Goal: Information Seeking & Learning: Find specific fact

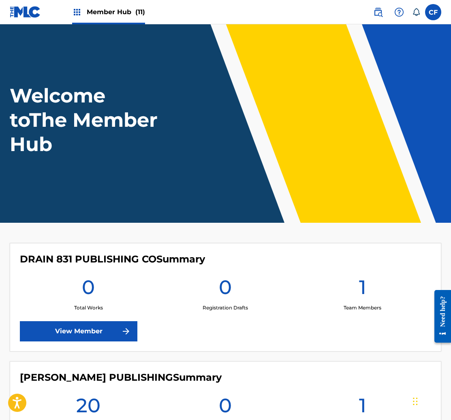
click at [28, 10] on img at bounding box center [25, 12] width 31 height 12
click at [13, 15] on img at bounding box center [25, 12] width 31 height 12
click at [89, 15] on span "Member Hub (11)" at bounding box center [116, 11] width 58 height 9
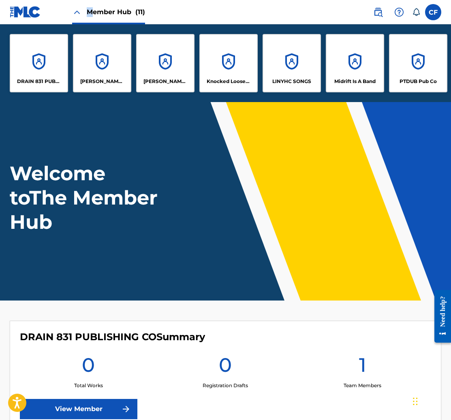
click at [73, 12] on img at bounding box center [77, 12] width 10 height 10
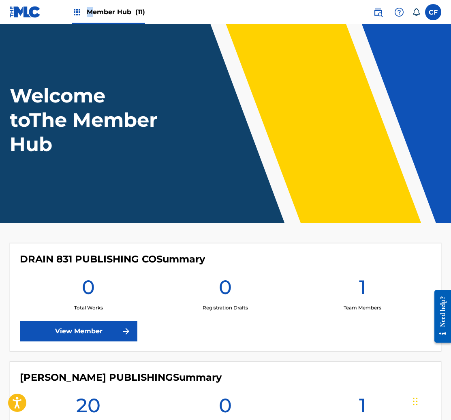
click at [79, 11] on img at bounding box center [77, 12] width 10 height 10
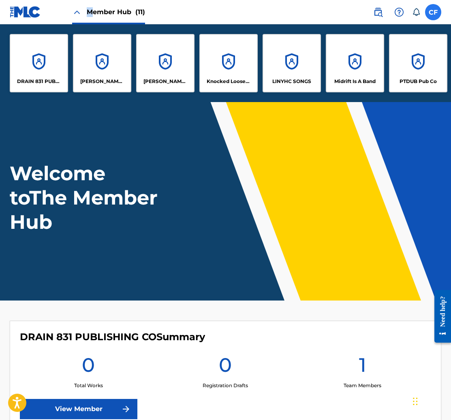
click at [433, 10] on label at bounding box center [433, 12] width 16 height 16
click at [433, 12] on input "CF Colin Feeney colin@goldtheoryartists.com Notification Preferences Profile Lo…" at bounding box center [433, 12] width 0 height 0
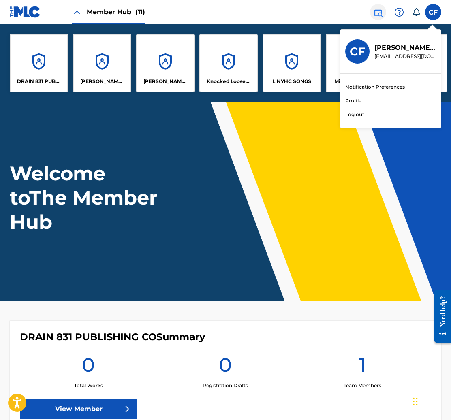
click at [381, 10] on img at bounding box center [378, 12] width 10 height 10
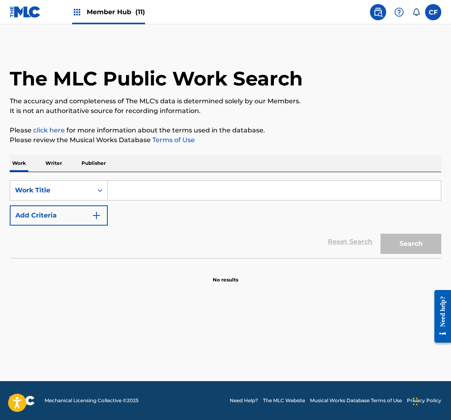
click at [134, 182] on input "Search Form" at bounding box center [274, 190] width 333 height 19
click at [84, 194] on div "Work Title" at bounding box center [51, 191] width 73 height 10
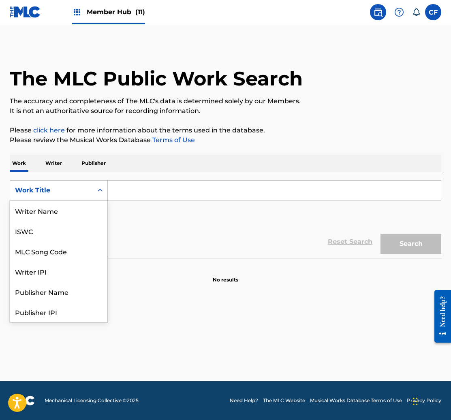
scroll to position [41, 0]
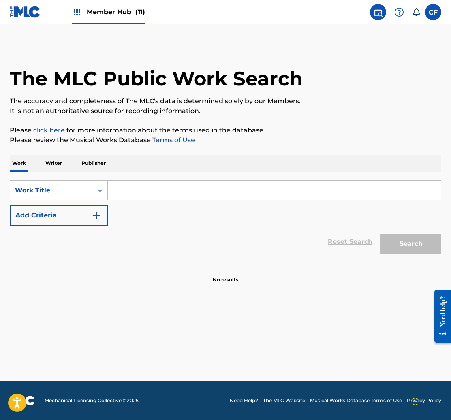
drag, startPoint x: 52, startPoint y: 165, endPoint x: 66, endPoint y: 164, distance: 13.9
click at [52, 165] on p "Writer" at bounding box center [53, 163] width 21 height 17
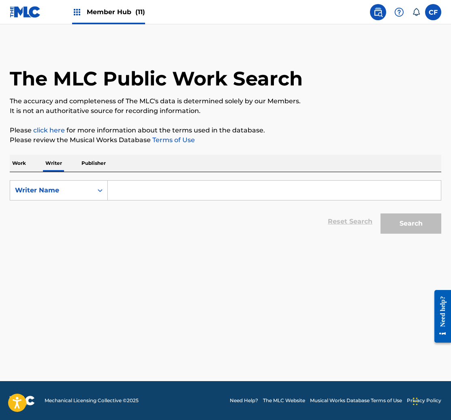
click at [179, 191] on input "Search Form" at bounding box center [274, 190] width 333 height 19
type input "olli appleyard"
click at [400, 225] on button "Search" at bounding box center [411, 224] width 61 height 20
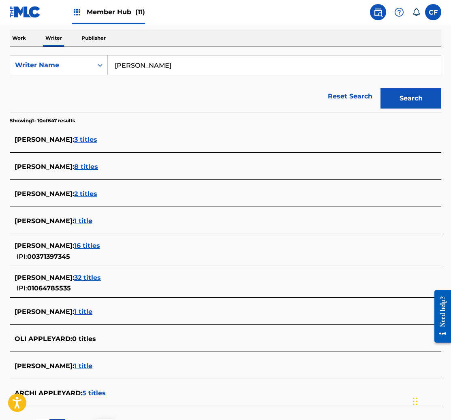
scroll to position [160, 0]
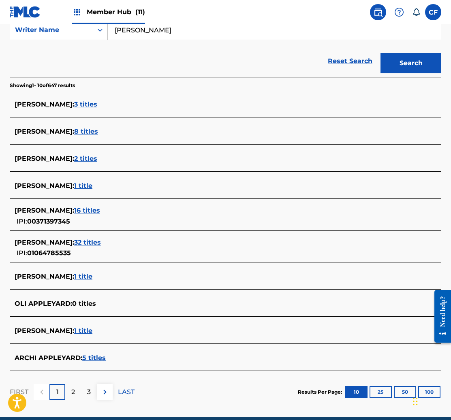
click at [107, 242] on div "OLLI APPLEYARD : 32 titles" at bounding box center [215, 243] width 401 height 10
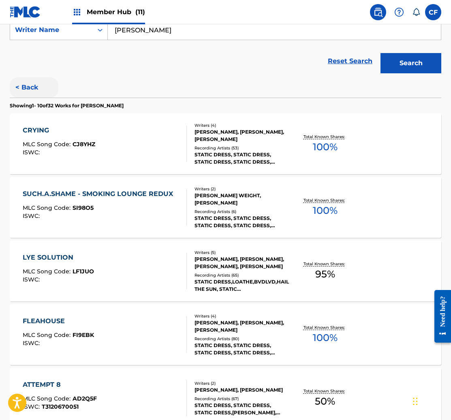
click at [30, 94] on button "< Back" at bounding box center [34, 87] width 49 height 20
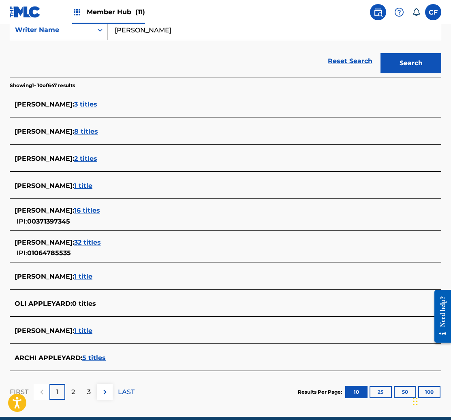
click at [92, 274] on span "1 title" at bounding box center [83, 277] width 18 height 8
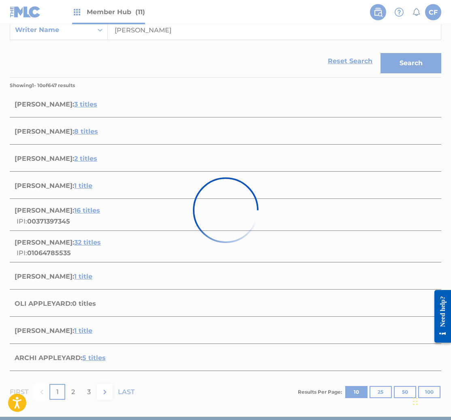
scroll to position [0, 0]
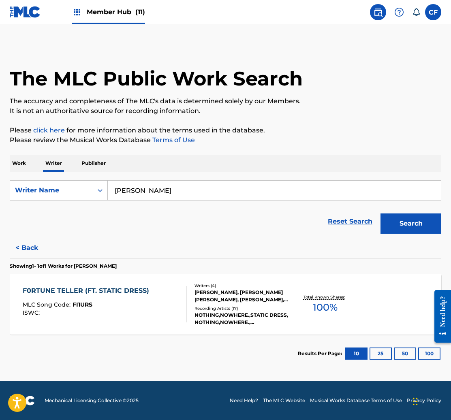
click at [168, 284] on div "F0RTUNE TELLER (FT. STATIC DRESS) MLC Song Code : FI1URS ISWC : Writers ( 4 ) J…" at bounding box center [226, 304] width 432 height 61
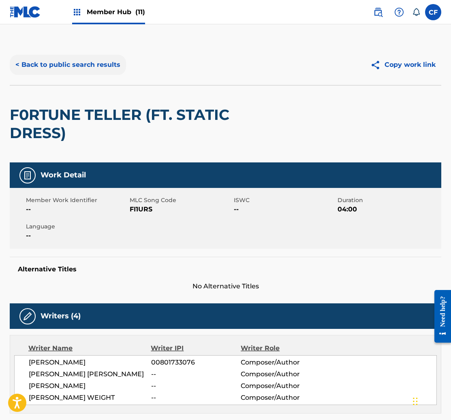
click at [46, 64] on button "< Back to public search results" at bounding box center [68, 65] width 116 height 20
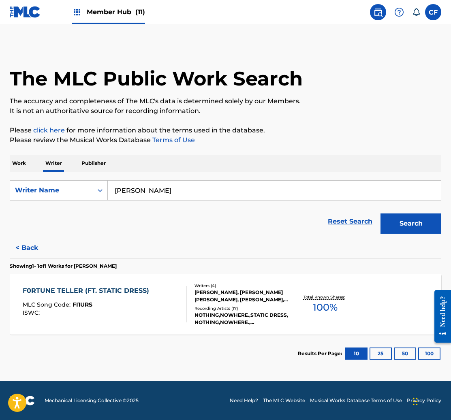
click at [21, 161] on p "Work" at bounding box center [19, 163] width 19 height 17
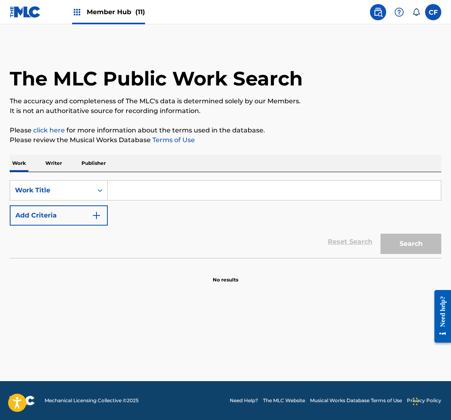
click at [45, 161] on p "Writer" at bounding box center [53, 163] width 21 height 17
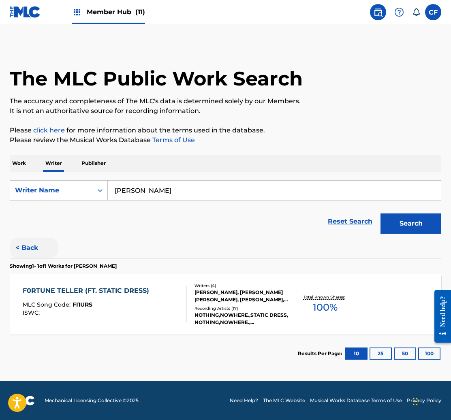
click at [32, 248] on button "< Back" at bounding box center [34, 248] width 49 height 20
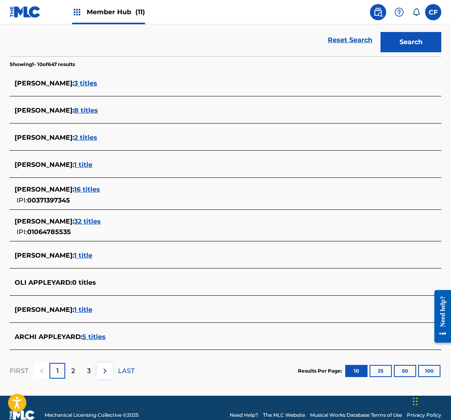
scroll to position [188, 0]
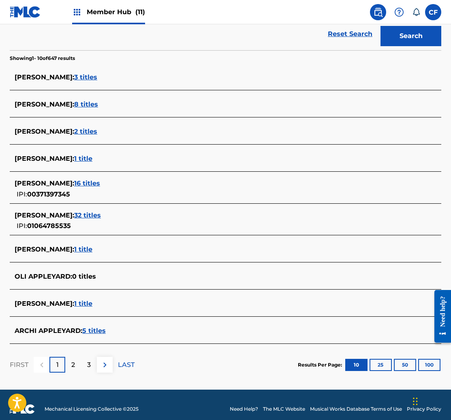
click at [92, 249] on span "1 title" at bounding box center [83, 250] width 18 height 8
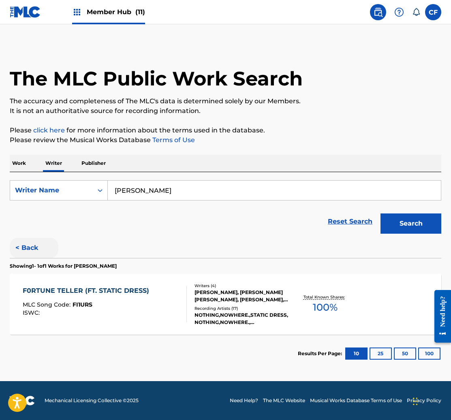
click at [25, 242] on button "< Back" at bounding box center [34, 248] width 49 height 20
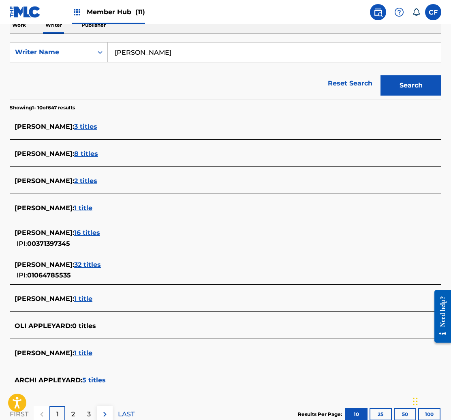
scroll to position [196, 0]
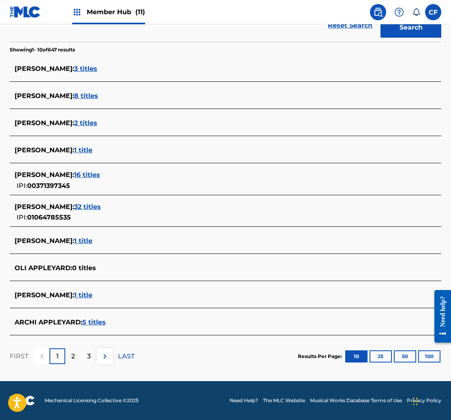
click at [99, 203] on span "32 titles" at bounding box center [87, 207] width 27 height 8
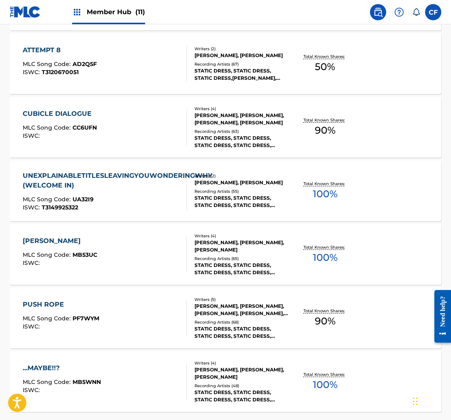
scroll to position [572, 0]
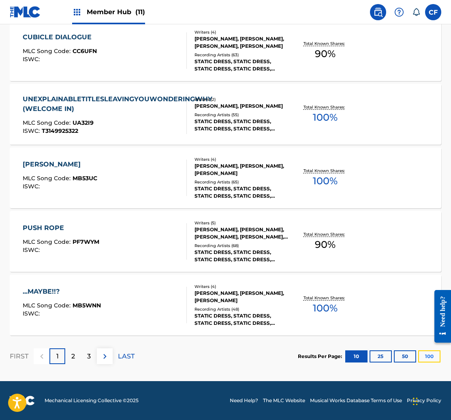
click at [435, 354] on button "100" at bounding box center [429, 357] width 22 height 12
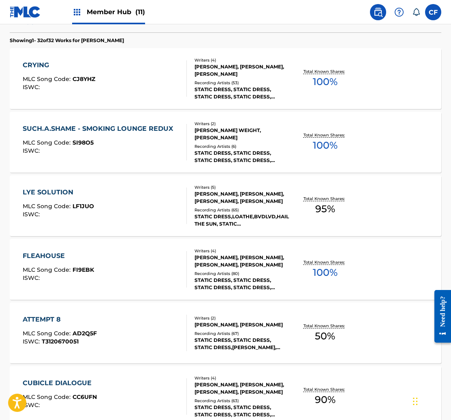
scroll to position [132, 0]
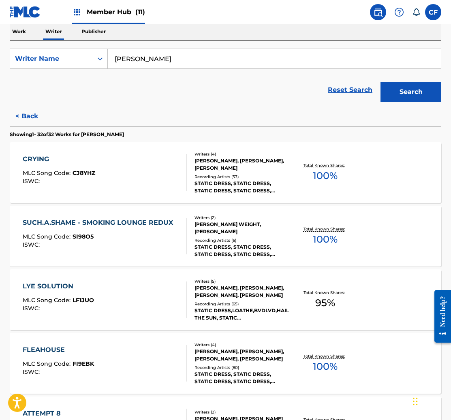
click at [41, 160] on div "CRYING" at bounding box center [59, 159] width 73 height 10
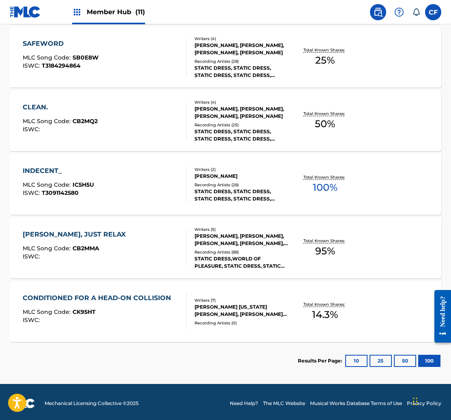
scroll to position [1968, 0]
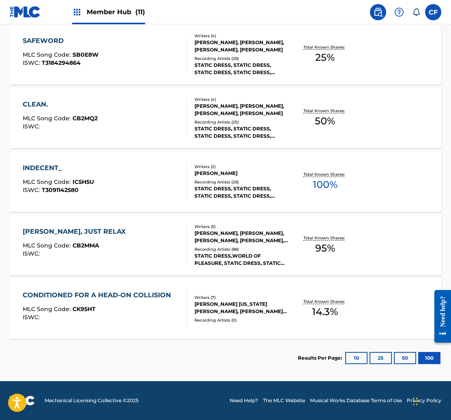
click at [350, 297] on div "Total Known Shares: 14.3 %" at bounding box center [325, 309] width 72 height 25
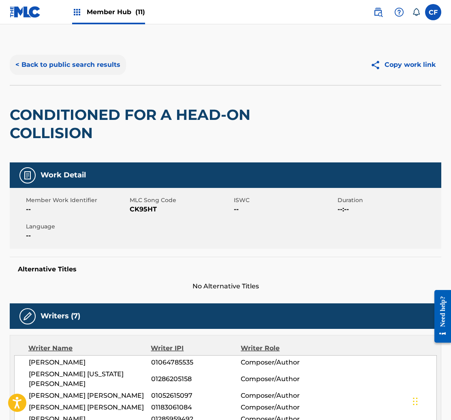
click at [103, 67] on button "< Back to public search results" at bounding box center [68, 65] width 116 height 20
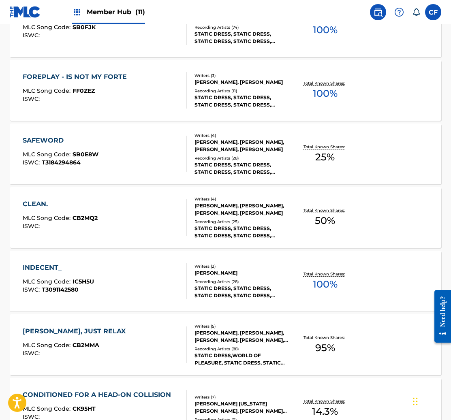
scroll to position [1968, 0]
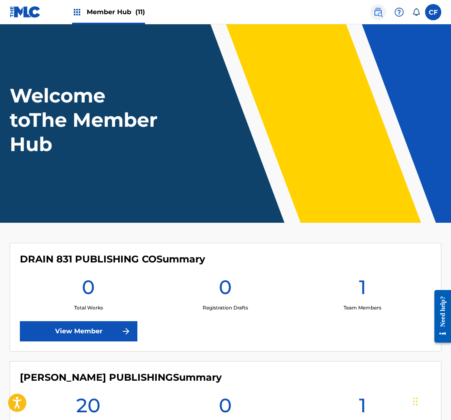
click at [384, 13] on link at bounding box center [378, 12] width 16 height 16
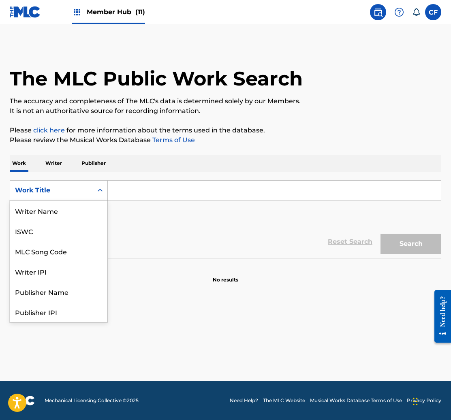
click at [61, 186] on div "Work Title" at bounding box center [51, 191] width 73 height 10
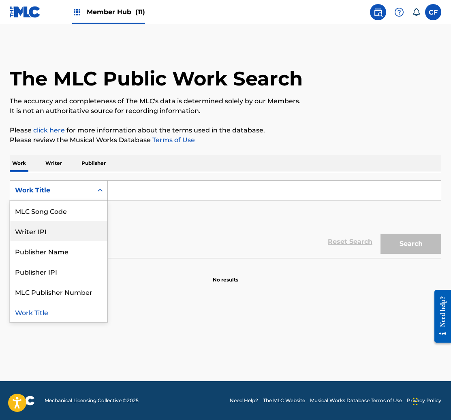
click at [74, 214] on div "MLC Song Code" at bounding box center [58, 211] width 97 height 20
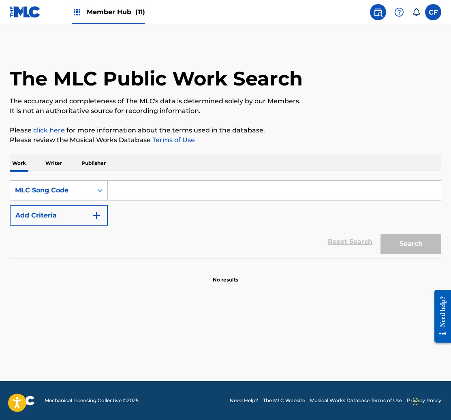
click at [123, 193] on input "Search Form" at bounding box center [274, 190] width 333 height 19
paste input "LE19CT"
type input "LE19CT"
click at [402, 248] on button "Search" at bounding box center [411, 244] width 61 height 20
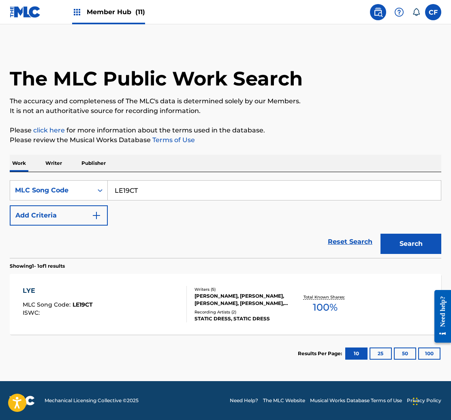
click at [94, 294] on div "LYE MLC Song Code : LE19CT ISWC :" at bounding box center [105, 304] width 164 height 36
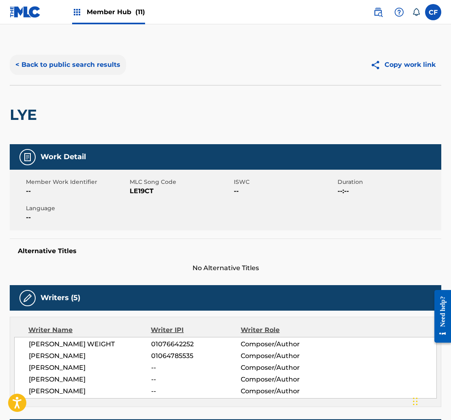
click at [62, 63] on button "< Back to public search results" at bounding box center [68, 65] width 116 height 20
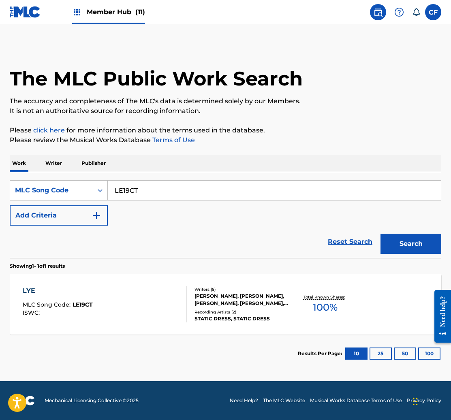
click at [128, 196] on input "LE19CT" at bounding box center [274, 190] width 333 height 19
paste input "F1JUO"
type input "LF1JUO"
click at [415, 244] on button "Search" at bounding box center [411, 244] width 61 height 20
